Goal: Information Seeking & Learning: Learn about a topic

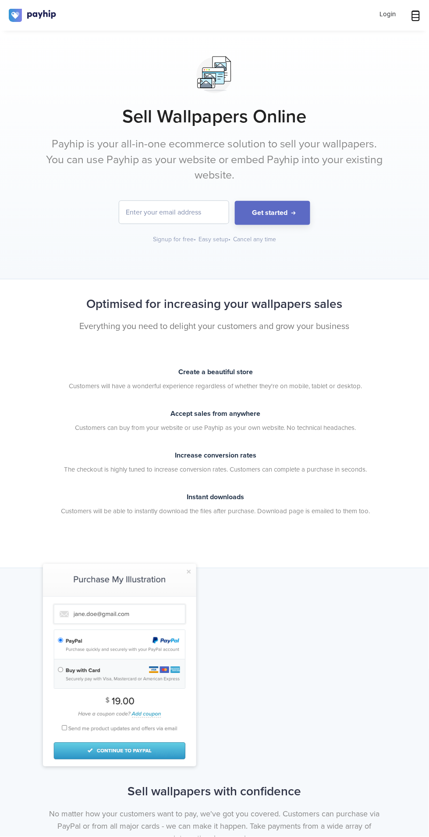
click at [416, 15] on icon at bounding box center [416, 14] width 9 height 9
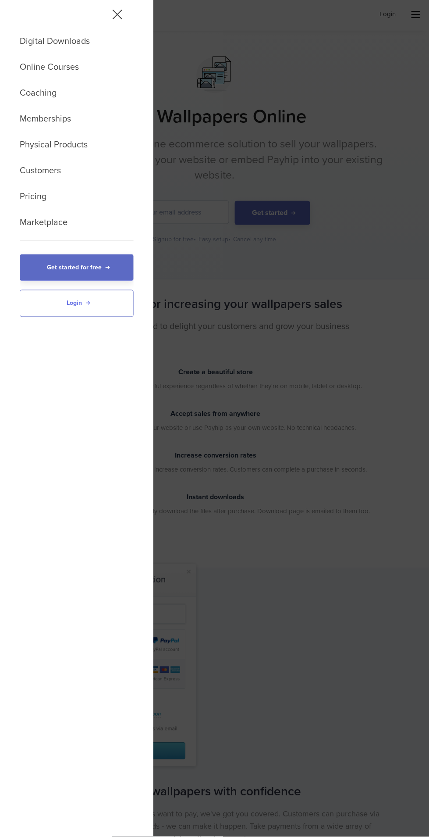
click at [395, 250] on div "Digital Downloads Online Courses Coaching Memberships Physical Products Custome…" at bounding box center [214, 418] width 429 height 837
